Goal: Task Accomplishment & Management: Manage account settings

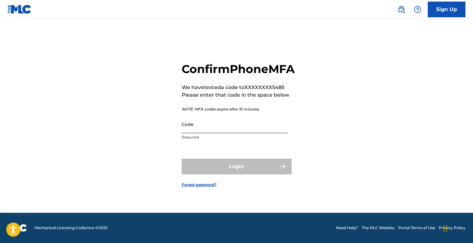
click at [271, 127] on input "Code" at bounding box center [235, 124] width 106 height 18
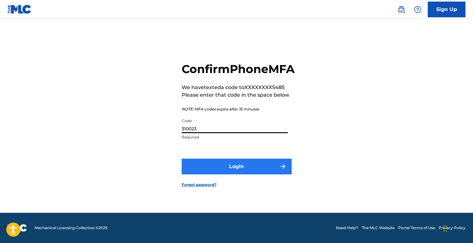
type input "310023"
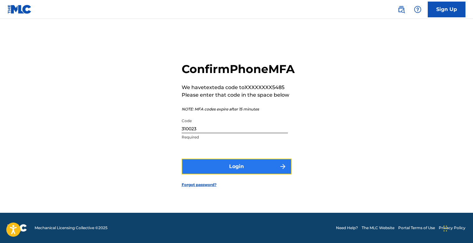
click at [217, 174] on button "Login" at bounding box center [237, 166] width 110 height 16
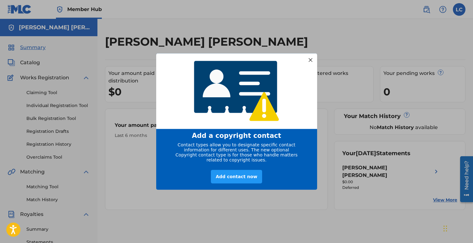
click at [336, 126] on div "Add a copyright contact Contact types allow you to designate specific contact i…" at bounding box center [236, 121] width 473 height 243
click at [313, 58] on div at bounding box center [310, 60] width 8 height 8
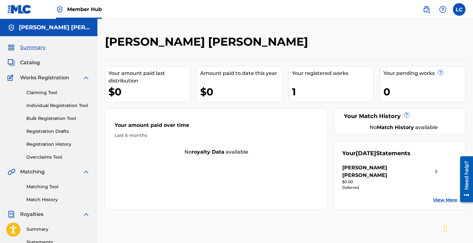
click at [317, 76] on div "Your registered works" at bounding box center [333, 73] width 82 height 8
click at [299, 94] on div "1" at bounding box center [333, 92] width 82 height 14
click at [35, 63] on span "Catalog" at bounding box center [30, 63] width 20 height 8
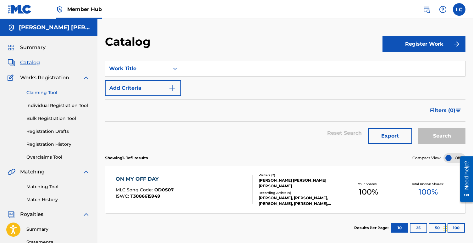
click at [52, 91] on link "Claiming Tool" at bounding box center [57, 92] width 63 height 7
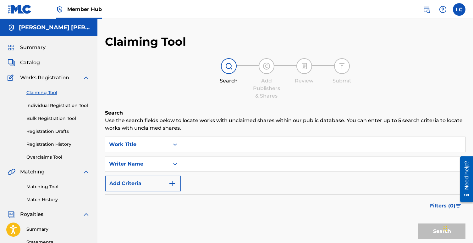
click at [199, 143] on input "Search Form" at bounding box center [323, 144] width 284 height 15
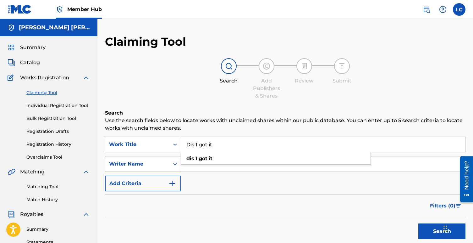
type input "Dis 1 got it"
click at [418, 223] on button "Search" at bounding box center [441, 231] width 47 height 16
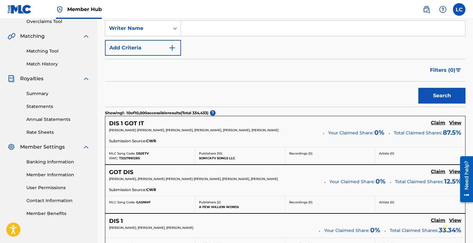
scroll to position [136, 0]
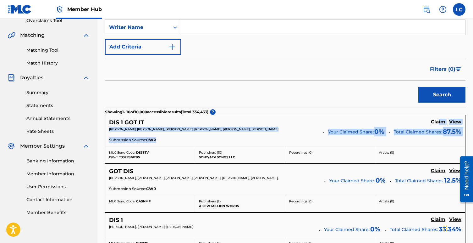
drag, startPoint x: 439, startPoint y: 123, endPoint x: 398, endPoint y: 145, distance: 46.4
click at [398, 145] on div "DIS 1 GOT IT Claim View [PERSON_NAME] [PERSON_NAME], [PERSON_NAME], [PERSON_NAM…" at bounding box center [285, 139] width 360 height 49
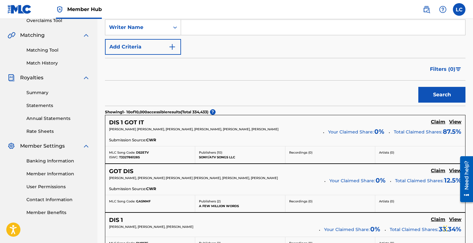
click at [261, 129] on span "[PERSON_NAME] [PERSON_NAME], [PERSON_NAME], [PERSON_NAME], [PERSON_NAME], [PERS…" at bounding box center [193, 129] width 169 height 4
click at [138, 120] on h5 "DIS 1 GOT IT" at bounding box center [126, 122] width 35 height 7
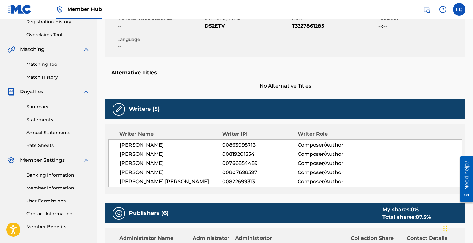
scroll to position [123, 0]
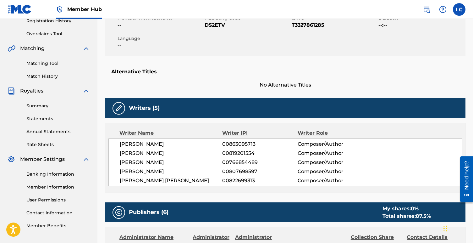
click at [162, 172] on span "[PERSON_NAME]" at bounding box center [171, 171] width 102 height 8
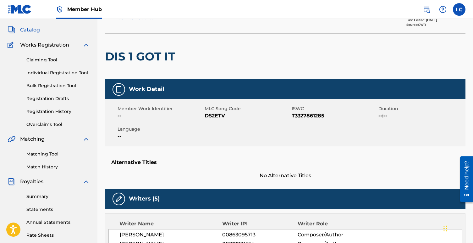
scroll to position [0, 0]
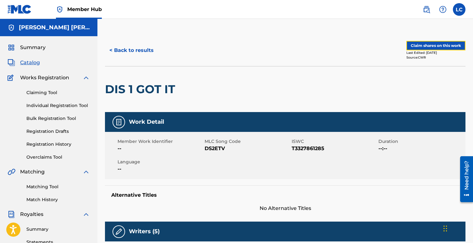
drag, startPoint x: 424, startPoint y: 46, endPoint x: 412, endPoint y: 67, distance: 24.5
click at [412, 67] on div "< Back to results Claim shares on this work Last Edited: [DATE] Source: CWR DIS…" at bounding box center [285, 73] width 360 height 77
click at [427, 48] on button "Claim shares on this work" at bounding box center [435, 45] width 59 height 9
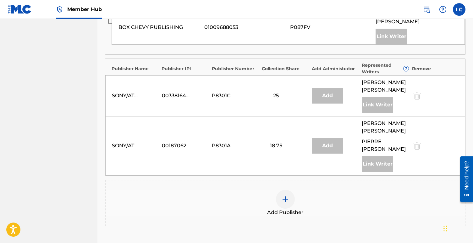
scroll to position [509, 0]
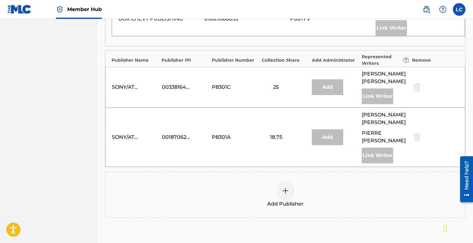
click at [283, 200] on span "Add Publisher" at bounding box center [285, 204] width 36 height 8
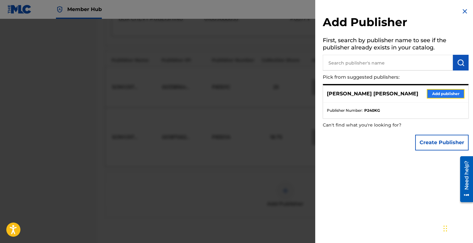
click at [433, 95] on button "Add publisher" at bounding box center [446, 93] width 38 height 9
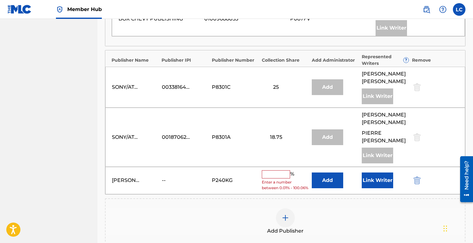
click at [277, 170] on input "text" at bounding box center [276, 174] width 28 height 8
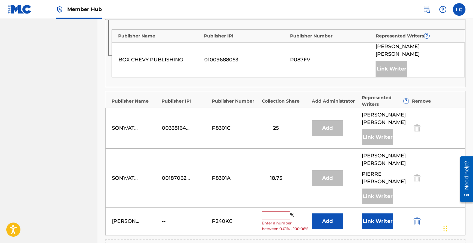
scroll to position [462, 0]
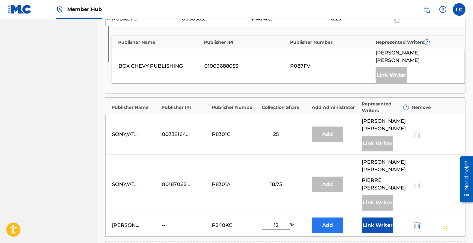
type input "12"
click at [334, 217] on button "Add" at bounding box center [327, 225] width 31 height 16
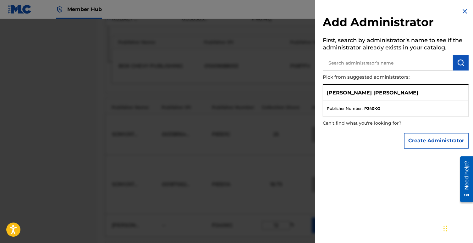
click at [462, 180] on div "Need help?" at bounding box center [466, 179] width 13 height 46
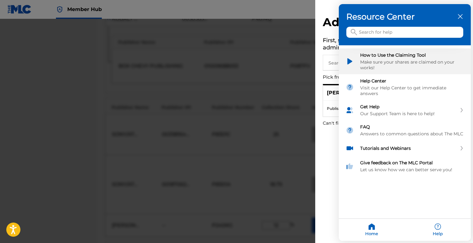
click at [351, 61] on img "How to Use the Claiming Tool" at bounding box center [350, 61] width 8 height 8
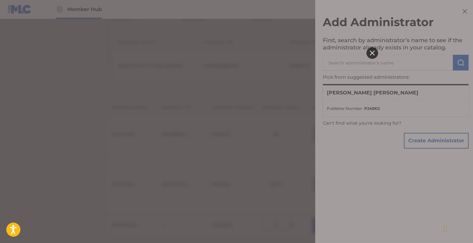
click at [369, 55] on div at bounding box center [372, 53] width 12 height 12
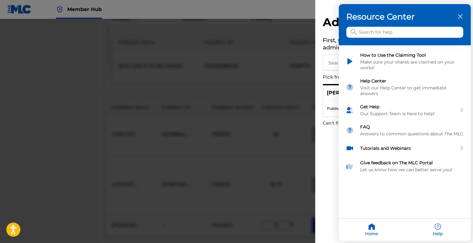
click at [326, 80] on div at bounding box center [236, 121] width 473 height 243
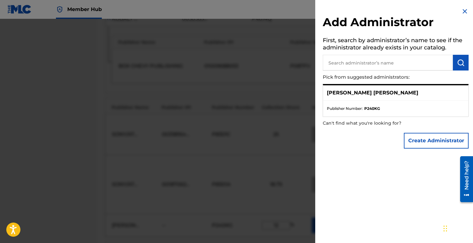
click at [355, 92] on p "[PERSON_NAME] [PERSON_NAME]" at bounding box center [372, 93] width 91 height 8
click at [377, 110] on strong "P240KG" at bounding box center [372, 109] width 16 height 6
click at [375, 91] on p "[PERSON_NAME] [PERSON_NAME]" at bounding box center [372, 93] width 91 height 8
click at [385, 103] on ul "Publisher Number : P240KG" at bounding box center [395, 109] width 145 height 16
click at [380, 105] on ul "Publisher Number : P240KG" at bounding box center [395, 109] width 145 height 16
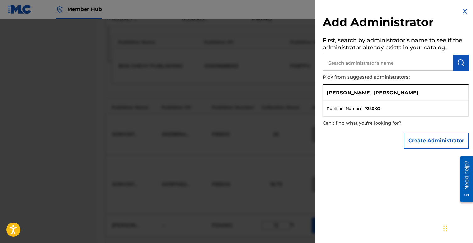
click at [376, 62] on input "text" at bounding box center [388, 63] width 130 height 16
type input "[PERSON_NAME]"
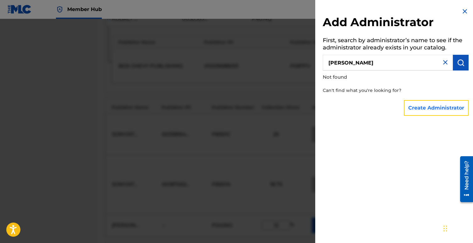
click at [424, 115] on button "Create Administrator" at bounding box center [436, 108] width 65 height 16
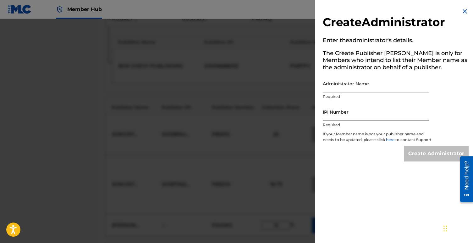
click at [346, 111] on input "IPI Number" at bounding box center [376, 112] width 106 height 18
type input "00807698597"
click at [300, 92] on div at bounding box center [236, 140] width 473 height 243
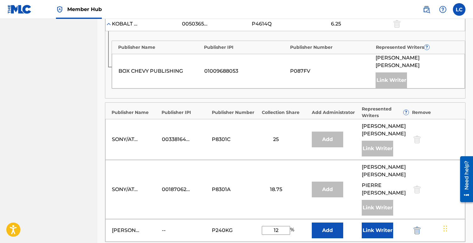
scroll to position [451, 0]
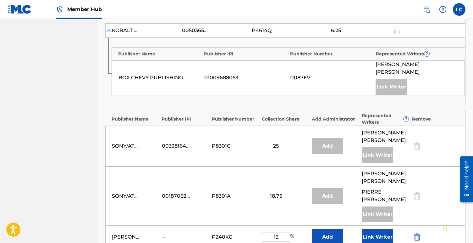
click at [302, 128] on div "SONY/ATV TUNES LLC 00338164558 P8301C 25 Add [PERSON_NAME] [PERSON_NAME] Link W…" at bounding box center [285, 145] width 360 height 41
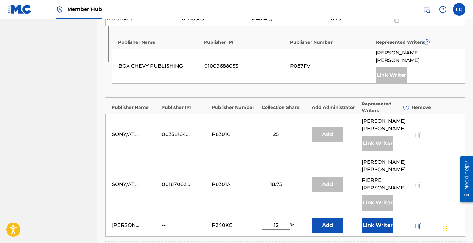
scroll to position [470, 0]
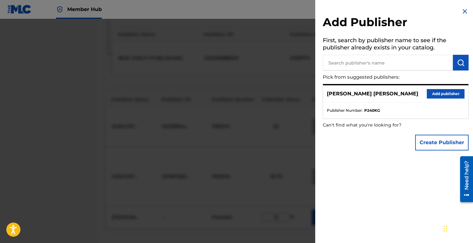
click at [463, 10] on img at bounding box center [465, 12] width 8 height 8
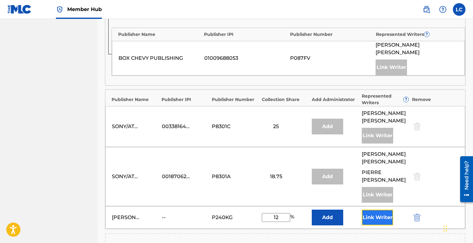
click at [383, 209] on button "Link Writer" at bounding box center [377, 217] width 31 height 16
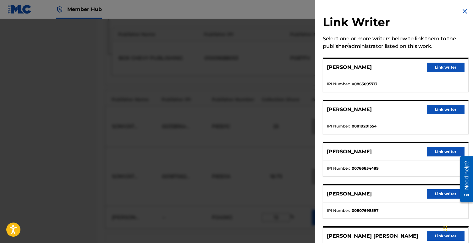
scroll to position [33, 0]
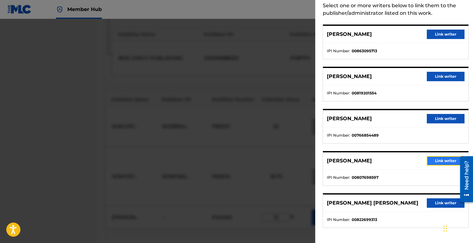
click at [436, 157] on button "Link writer" at bounding box center [446, 160] width 38 height 9
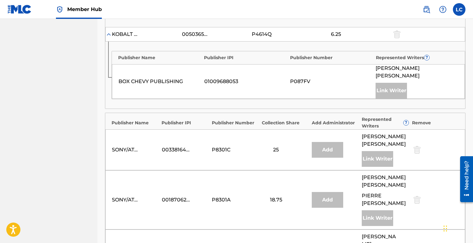
scroll to position [479, 0]
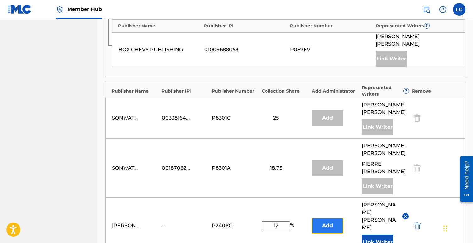
click at [339, 217] on button "Add" at bounding box center [327, 225] width 31 height 16
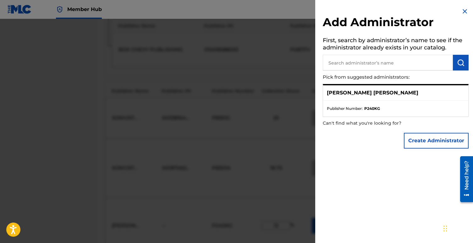
click at [381, 65] on input "text" at bounding box center [388, 63] width 130 height 16
type input "songtrust"
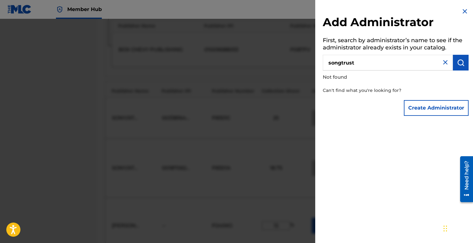
click at [276, 68] on div at bounding box center [236, 140] width 473 height 243
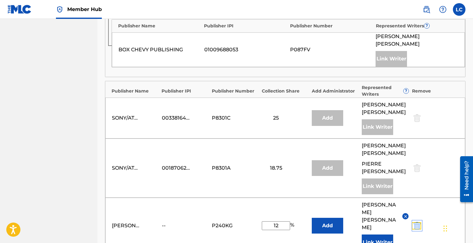
click at [417, 222] on img "submit" at bounding box center [417, 226] width 7 height 8
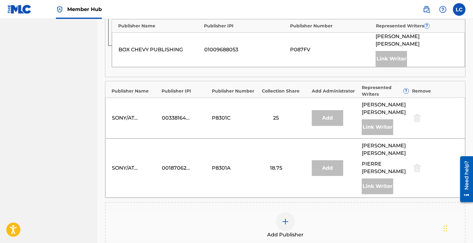
click at [290, 212] on div at bounding box center [285, 221] width 19 height 19
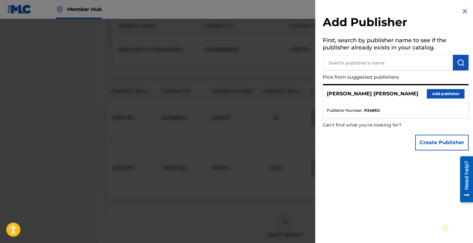
click at [376, 65] on input "text" at bounding box center [388, 63] width 130 height 16
type input "songtrust"
click at [442, 91] on button "Add publisher" at bounding box center [446, 93] width 38 height 9
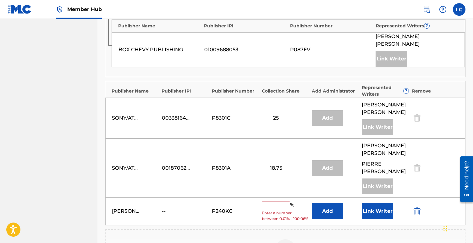
click at [279, 201] on input "text" at bounding box center [276, 205] width 28 height 8
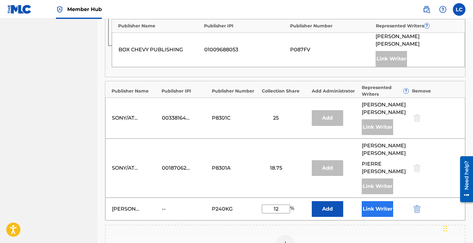
type input "12"
click at [374, 201] on button "Link Writer" at bounding box center [377, 209] width 31 height 16
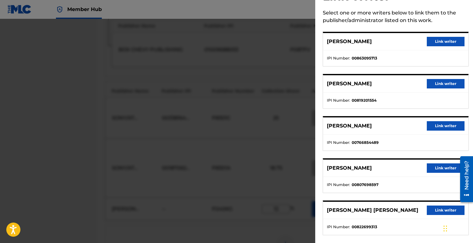
scroll to position [33, 0]
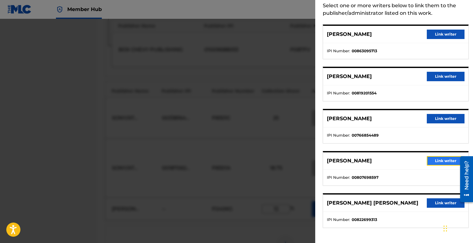
click at [433, 160] on button "Link writer" at bounding box center [446, 160] width 38 height 9
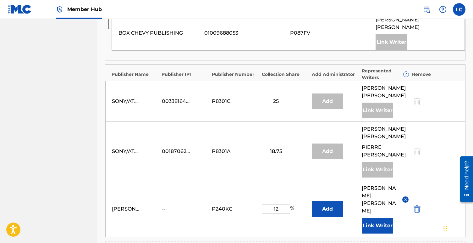
scroll to position [504, 0]
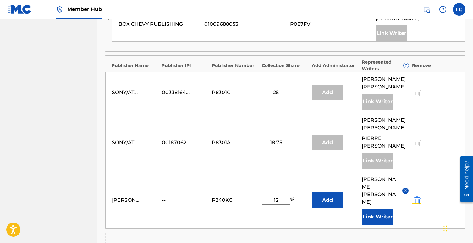
click at [418, 196] on img "submit" at bounding box center [417, 200] width 7 height 8
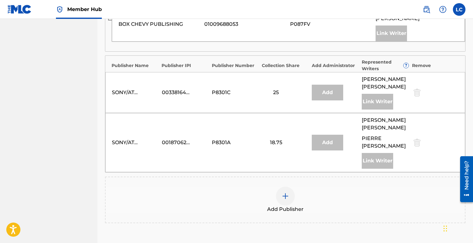
click at [289, 186] on div at bounding box center [285, 195] width 19 height 19
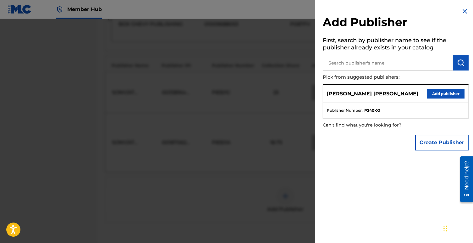
click at [374, 59] on input "text" at bounding box center [388, 63] width 130 height 16
type input "songtrust"
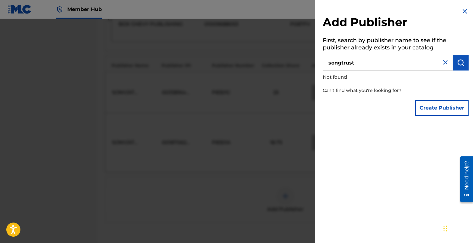
click at [444, 60] on img at bounding box center [445, 62] width 8 height 8
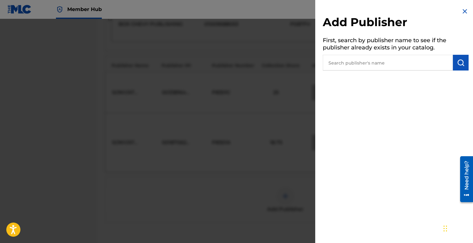
click at [463, 11] on img at bounding box center [465, 12] width 8 height 8
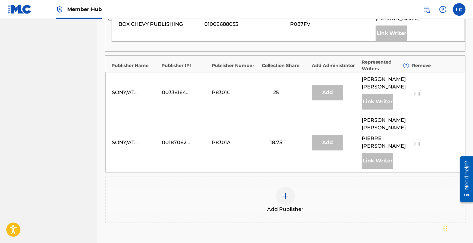
click at [285, 186] on div at bounding box center [285, 195] width 19 height 19
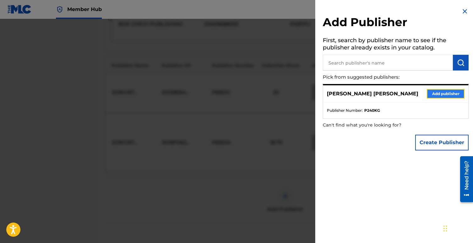
click at [437, 92] on button "Add publisher" at bounding box center [446, 93] width 38 height 9
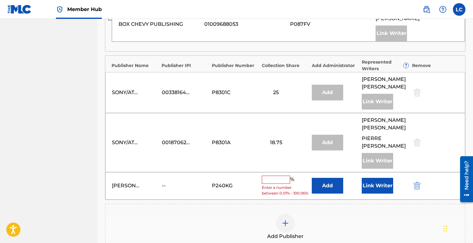
click at [269, 175] on input "text" at bounding box center [276, 179] width 28 height 8
type input "12"
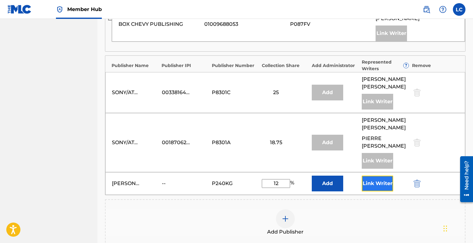
click at [365, 175] on button "Link Writer" at bounding box center [377, 183] width 31 height 16
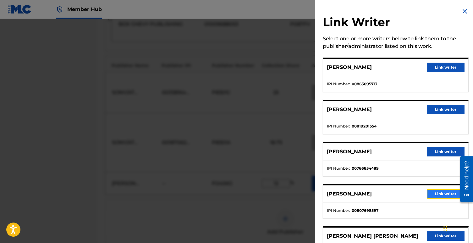
click at [442, 195] on button "Link writer" at bounding box center [446, 193] width 38 height 9
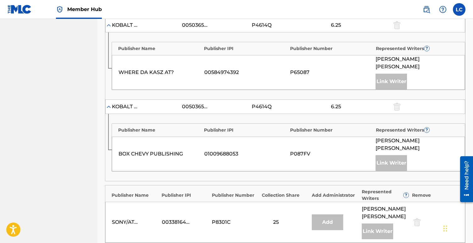
scroll to position [478, 0]
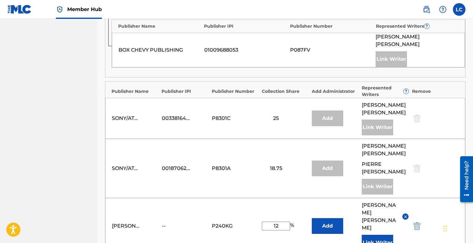
click at [130, 222] on div "[PERSON_NAME] [PERSON_NAME]" at bounding box center [126, 226] width 28 height 8
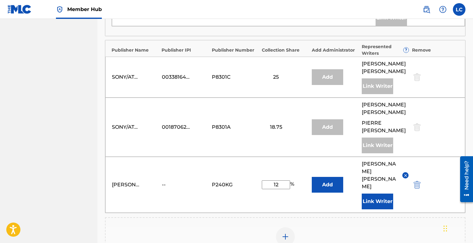
scroll to position [515, 0]
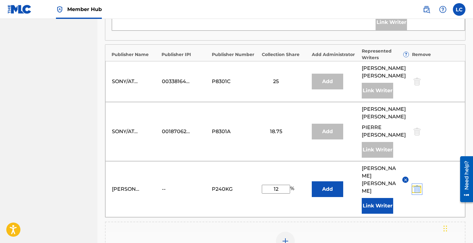
click at [415, 185] on img "submit" at bounding box center [417, 189] width 7 height 8
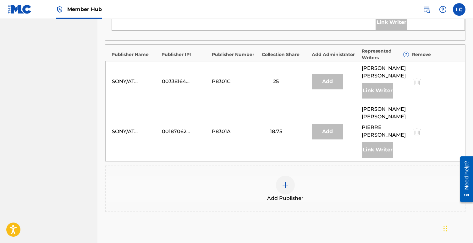
click at [293, 194] on span "Add Publisher" at bounding box center [285, 198] width 36 height 8
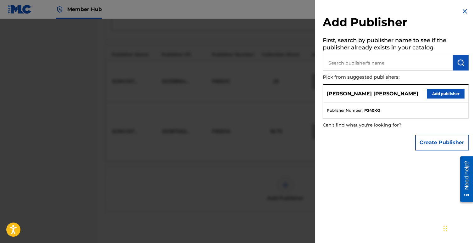
click at [361, 64] on input "text" at bounding box center [388, 63] width 130 height 16
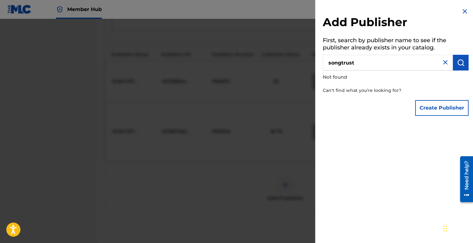
click at [341, 63] on input "songtrust" at bounding box center [388, 63] width 130 height 16
type input "song trust"
click at [443, 63] on img at bounding box center [445, 62] width 8 height 8
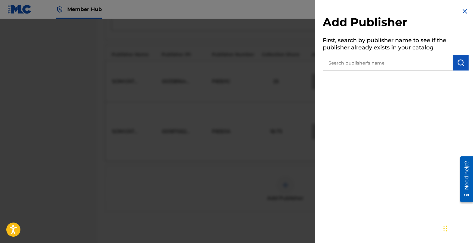
click at [412, 67] on input "text" at bounding box center [388, 63] width 130 height 16
click at [462, 9] on img at bounding box center [465, 12] width 8 height 8
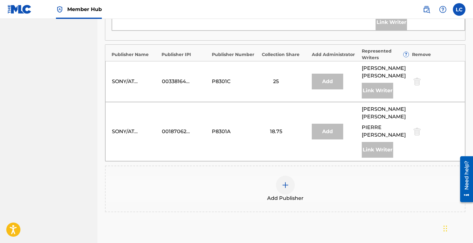
click at [293, 194] on span "Add Publisher" at bounding box center [285, 198] width 36 height 8
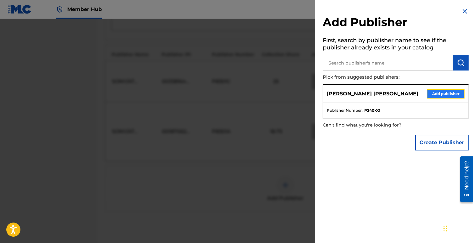
click at [437, 97] on button "Add publisher" at bounding box center [446, 93] width 38 height 9
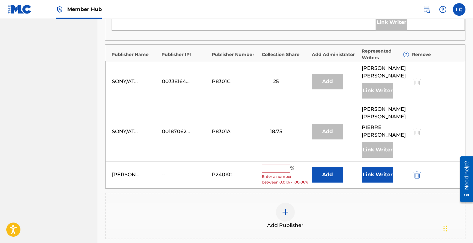
click at [270, 164] on input "text" at bounding box center [276, 168] width 28 height 8
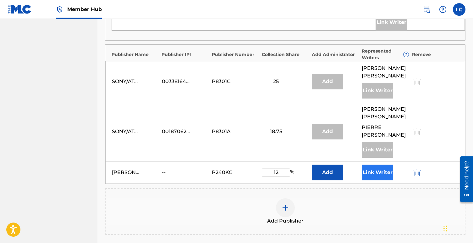
type input "12"
click at [370, 164] on button "Link Writer" at bounding box center [377, 172] width 31 height 16
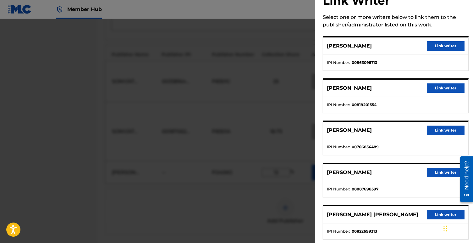
scroll to position [33, 0]
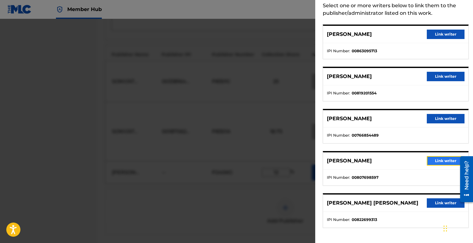
click at [446, 164] on button "Link writer" at bounding box center [446, 160] width 38 height 9
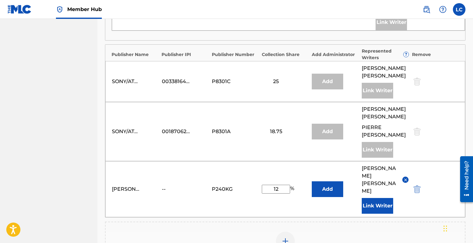
drag, startPoint x: 458, startPoint y: 7, endPoint x: 429, endPoint y: -7, distance: 32.3
click at [461, 10] on label at bounding box center [459, 9] width 13 height 13
click at [459, 9] on input "[PERSON_NAME] Ciarrocchi [EMAIL_ADDRESS][PERSON_NAME][DOMAIN_NAME] Notification…" at bounding box center [459, 9] width 0 height 0
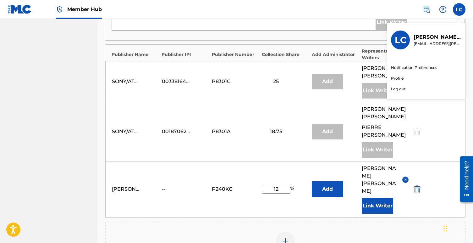
click at [396, 78] on link "Profile" at bounding box center [397, 78] width 13 height 6
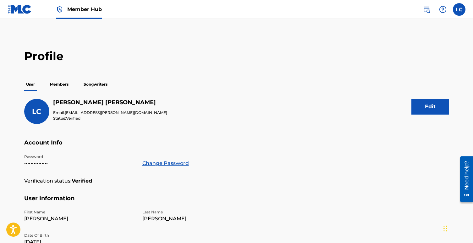
click at [94, 86] on p "Songwriters" at bounding box center [96, 84] width 28 height 13
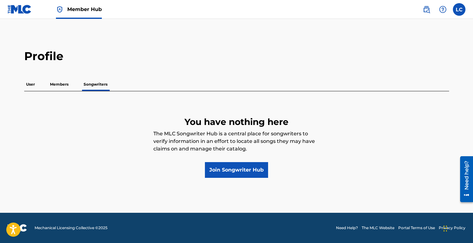
click at [67, 86] on p "Members" at bounding box center [59, 84] width 22 height 13
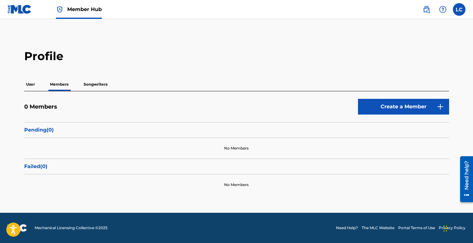
click at [39, 85] on div "User Members Songwriters" at bounding box center [236, 84] width 425 height 13
click at [34, 85] on p "User" at bounding box center [30, 84] width 13 height 13
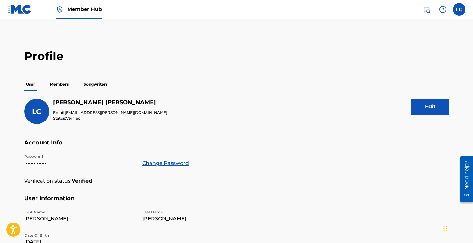
click at [22, 8] on img at bounding box center [20, 9] width 24 height 9
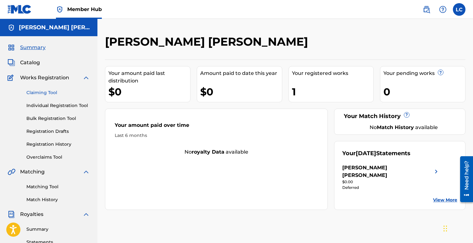
click at [44, 91] on link "Claiming Tool" at bounding box center [57, 92] width 63 height 7
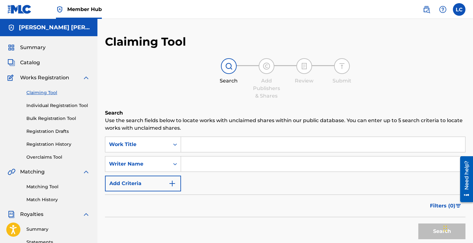
click at [200, 151] on input "Search Form" at bounding box center [323, 144] width 284 height 15
click at [418, 223] on button "Search" at bounding box center [441, 231] width 47 height 16
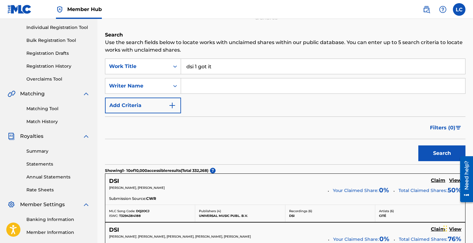
scroll to position [80, 0]
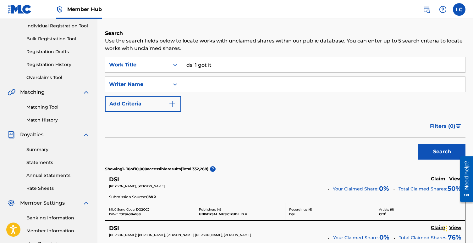
click at [190, 62] on input "dsi 1 got it" at bounding box center [323, 64] width 284 height 15
type input "dis 1 got it"
click at [418, 144] on button "Search" at bounding box center [441, 152] width 47 height 16
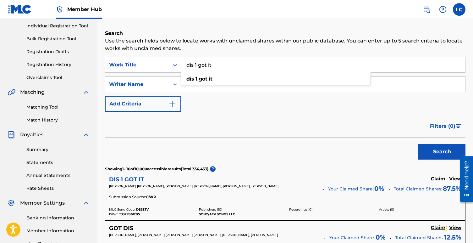
click at [138, 178] on h5 "DIS 1 GOT IT" at bounding box center [126, 179] width 35 height 7
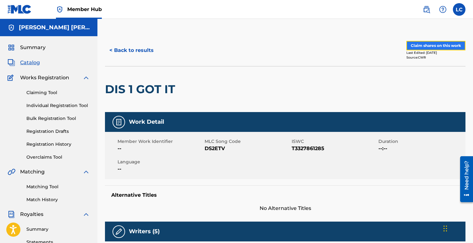
click at [419, 46] on button "Claim shares on this work" at bounding box center [435, 45] width 59 height 9
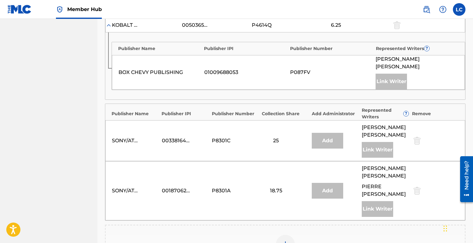
scroll to position [548, 0]
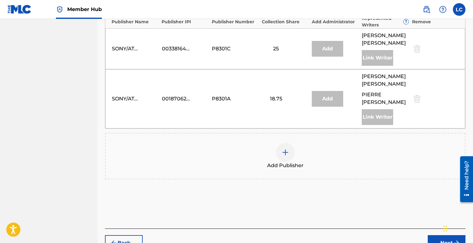
click at [288, 143] on div at bounding box center [285, 152] width 19 height 19
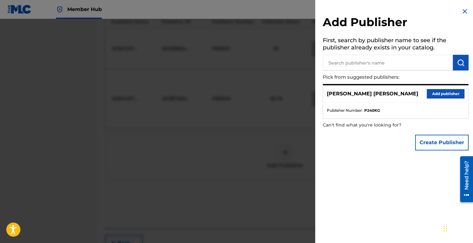
click at [378, 64] on input "text" at bounding box center [388, 63] width 130 height 16
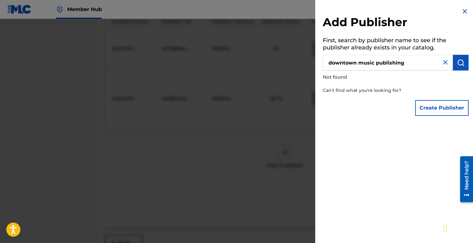
click at [382, 64] on input "downtown music publishing" at bounding box center [388, 63] width 130 height 16
paste input "Songtrust (Downtown Music Publishing)"
drag, startPoint x: 359, startPoint y: 62, endPoint x: 285, endPoint y: 62, distance: 73.5
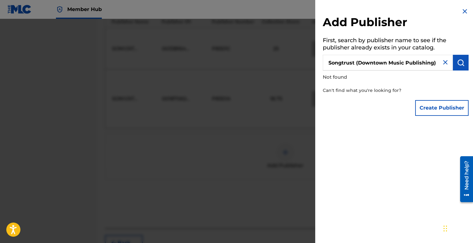
click at [285, 62] on div "Add Publisher First, search by publisher name to see if the publisher already e…" at bounding box center [236, 131] width 473 height 224
type input "Downtown Music Publishing)"
drag, startPoint x: 410, startPoint y: 62, endPoint x: 247, endPoint y: 62, distance: 162.8
click at [247, 62] on div "Add Publisher First, search by publisher name to see if the publisher already e…" at bounding box center [236, 131] width 473 height 224
type input "Songtrust"
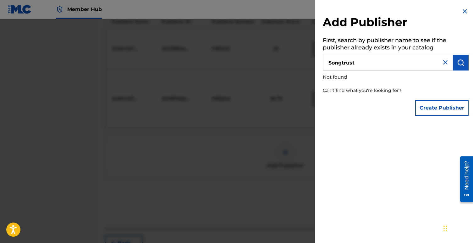
click at [242, 80] on div at bounding box center [236, 140] width 473 height 243
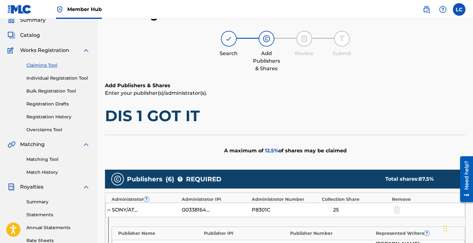
scroll to position [0, 0]
